Goal: Task Accomplishment & Management: Use online tool/utility

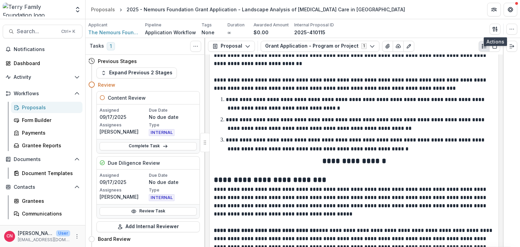
scroll to position [1972, 0]
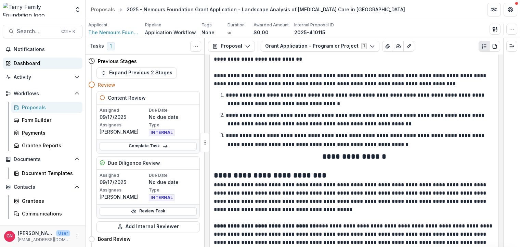
click at [28, 64] on div "Dashboard" at bounding box center [45, 63] width 63 height 7
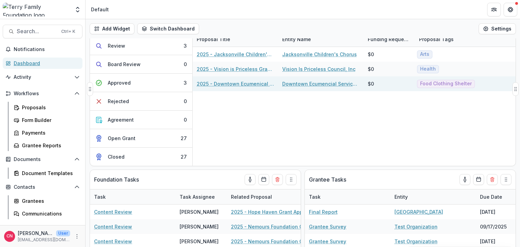
scroll to position [41, 0]
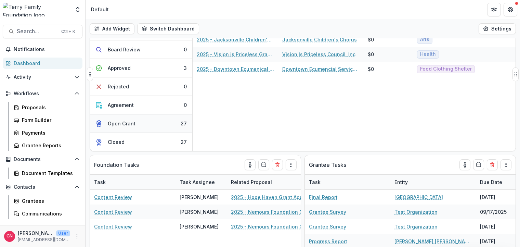
click at [120, 123] on div "Open Grant" at bounding box center [122, 123] width 28 height 7
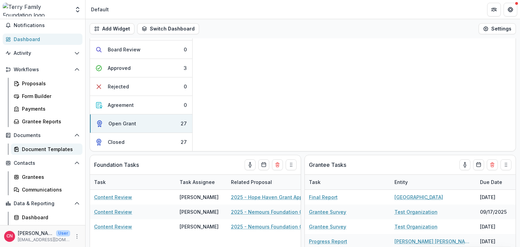
scroll to position [35, 0]
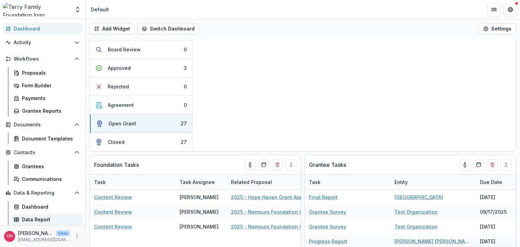
click at [32, 217] on div "Data Report" at bounding box center [49, 219] width 55 height 7
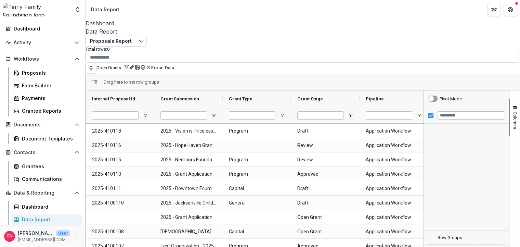
type input "****"
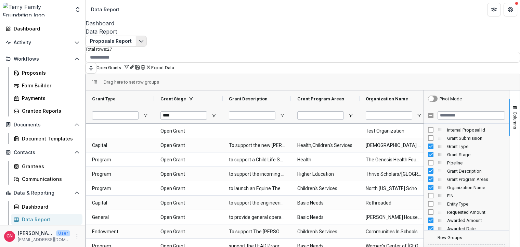
click at [143, 42] on icon "Edit selected report" at bounding box center [141, 40] width 5 height 5
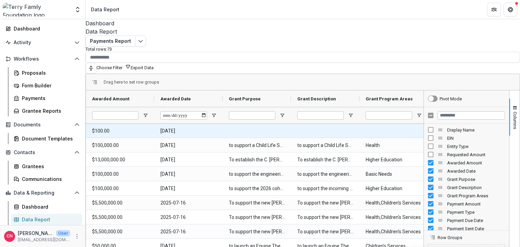
scroll to position [41, 0]
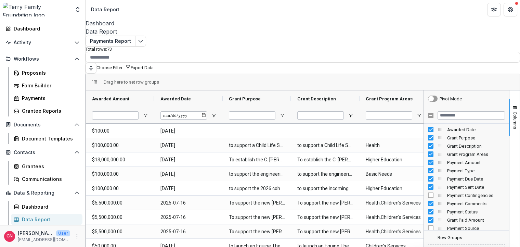
click at [154, 65] on button "Export Data" at bounding box center [142, 67] width 23 height 5
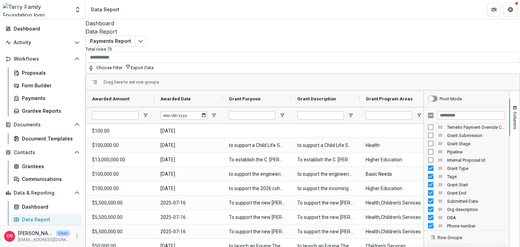
scroll to position [210, 0]
click at [428, 204] on div "Org description" at bounding box center [466, 208] width 77 height 8
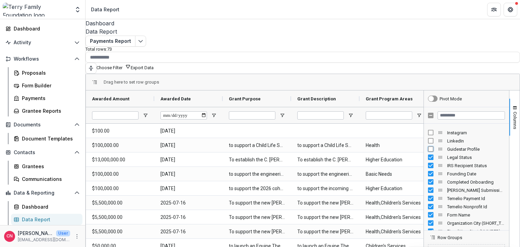
scroll to position [524, 0]
click at [428, 179] on div "[PERSON_NAME] Submission Id" at bounding box center [466, 181] width 77 height 8
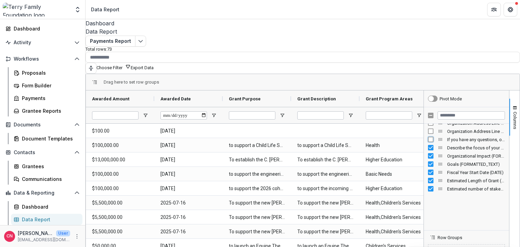
scroll to position [699, 0]
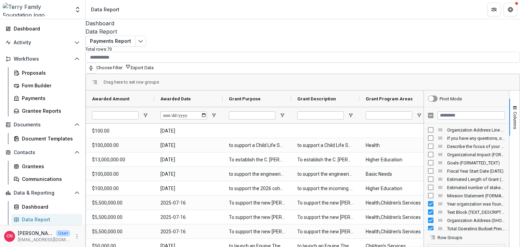
click at [428, 200] on div "Year organization was founded? (SHORT_TEXT)" at bounding box center [466, 204] width 77 height 8
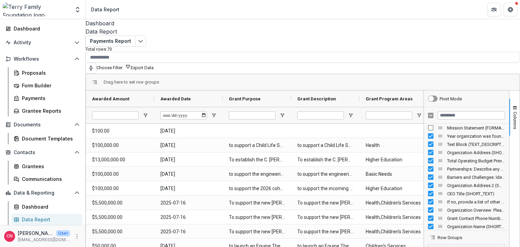
scroll to position [768, 0]
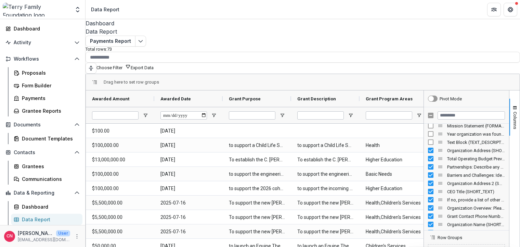
click at [428, 148] on div "Organization Address (SHORT_TEXT)" at bounding box center [466, 150] width 77 height 8
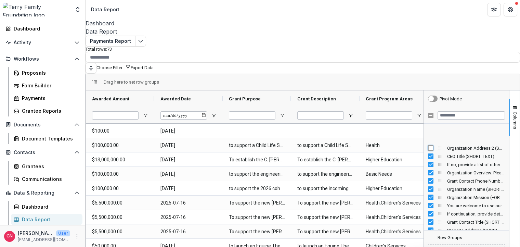
scroll to position [803, 0]
click at [428, 163] on div "If no, provide a list of other funding supporting this program or project (note…" at bounding box center [466, 165] width 77 height 8
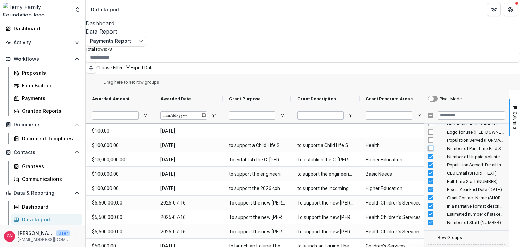
scroll to position [978, 0]
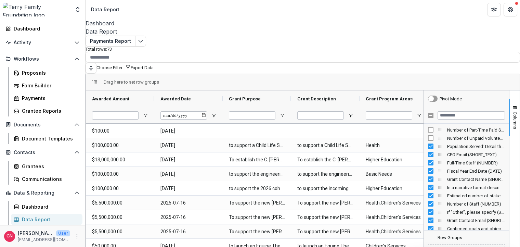
click at [428, 142] on div "Population Served: Detail the population(s) this grant will serve (SHORT_TEXT)" at bounding box center [466, 146] width 77 height 8
click at [428, 159] on div "Full-Time Staff (NUMBER)" at bounding box center [466, 163] width 77 height 8
click at [428, 150] on div "CEO Email (SHORT_TEXT)" at bounding box center [466, 154] width 77 height 8
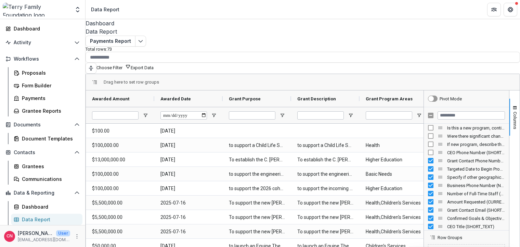
click at [428, 156] on div "Grant Contact Phone Number (PHONE_NUMBER)" at bounding box center [466, 160] width 77 height 8
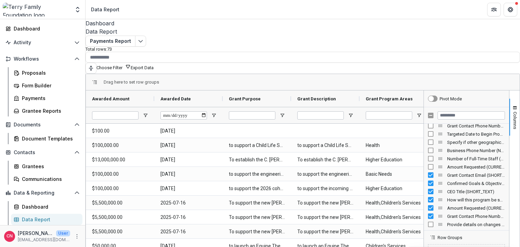
click at [428, 171] on div "Grant Contact Email (SHORT_TEXT)" at bounding box center [466, 175] width 77 height 8
click at [428, 196] on div "How will this program be sustained beyond the grant period? (FORMATTED_TEXT)" at bounding box center [466, 200] width 77 height 8
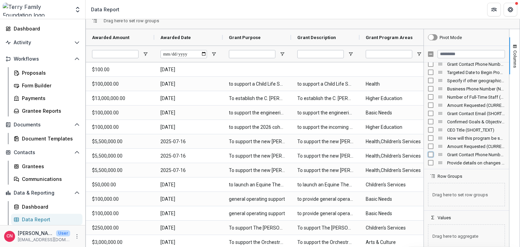
scroll to position [0, 0]
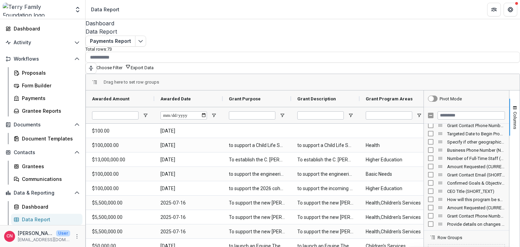
click at [154, 65] on button "Export Data" at bounding box center [142, 67] width 23 height 5
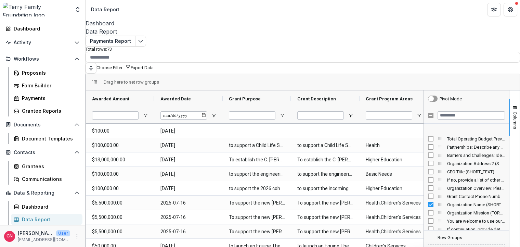
scroll to position [803, 0]
